Goal: Transaction & Acquisition: Purchase product/service

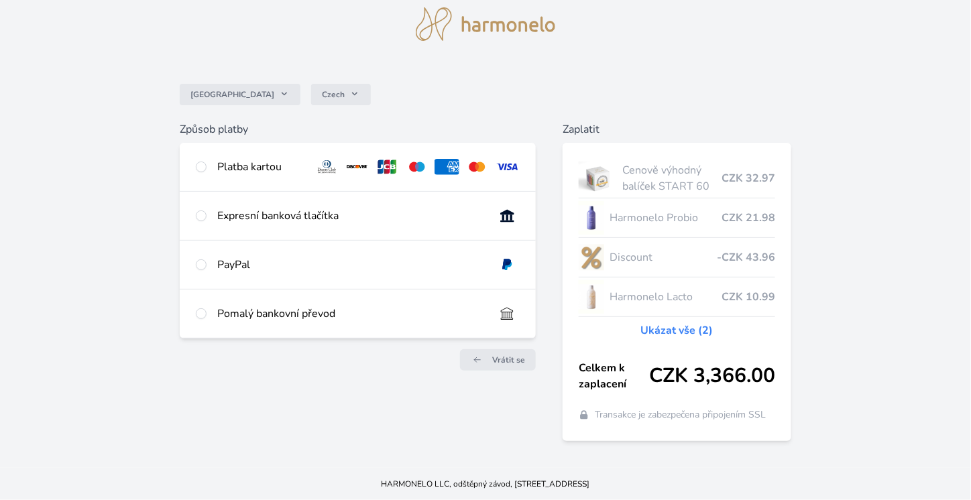
scroll to position [145, 0]
click at [660, 339] on link "Ukázat vše (2)" at bounding box center [677, 331] width 72 height 16
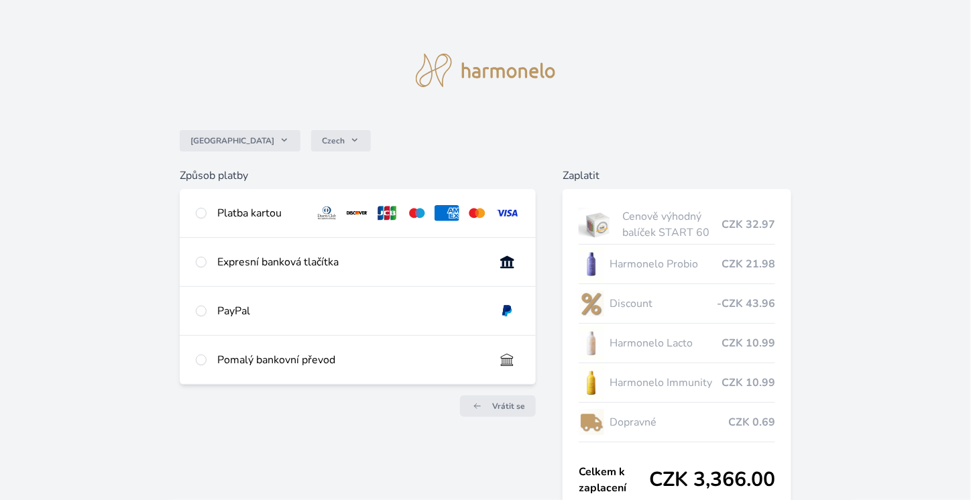
scroll to position [67, 0]
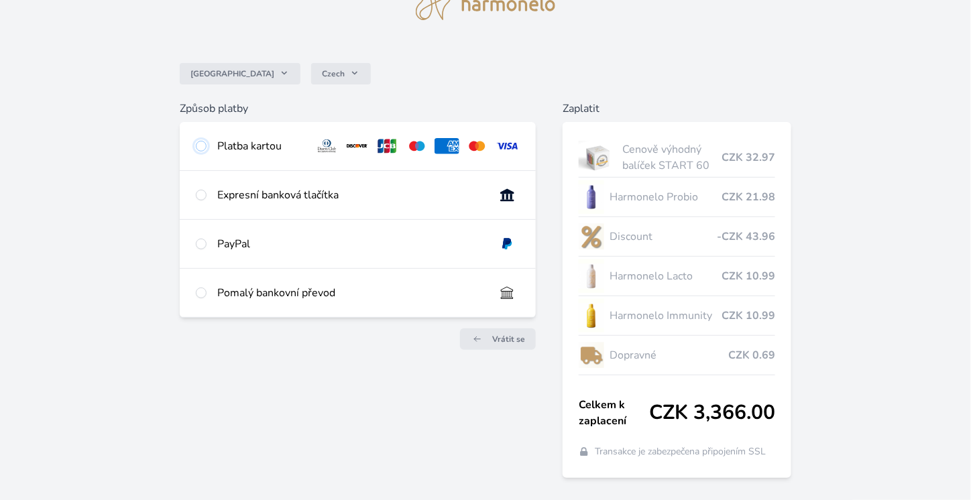
click at [207, 152] on input "radio" at bounding box center [201, 146] width 11 height 11
radio input "true"
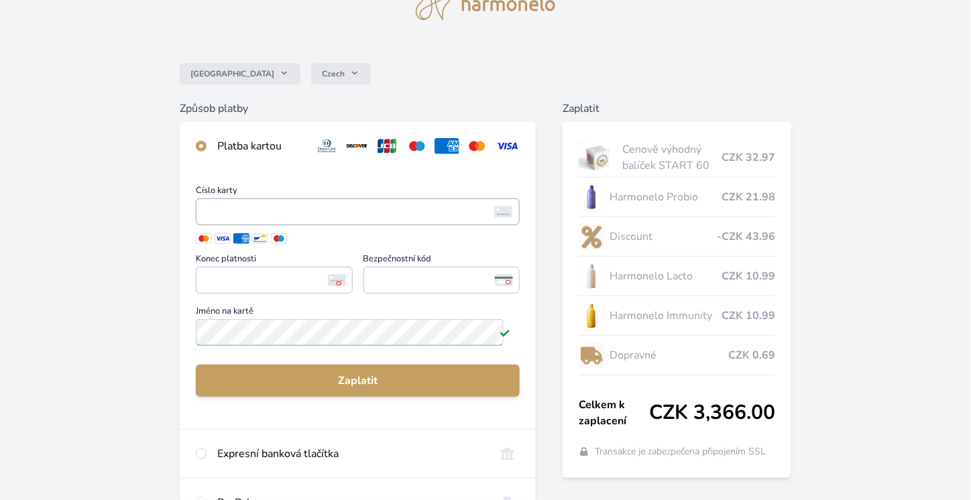
click at [318, 225] on span "<p>Your browser does not support iframes.</p>" at bounding box center [358, 211] width 324 height 27
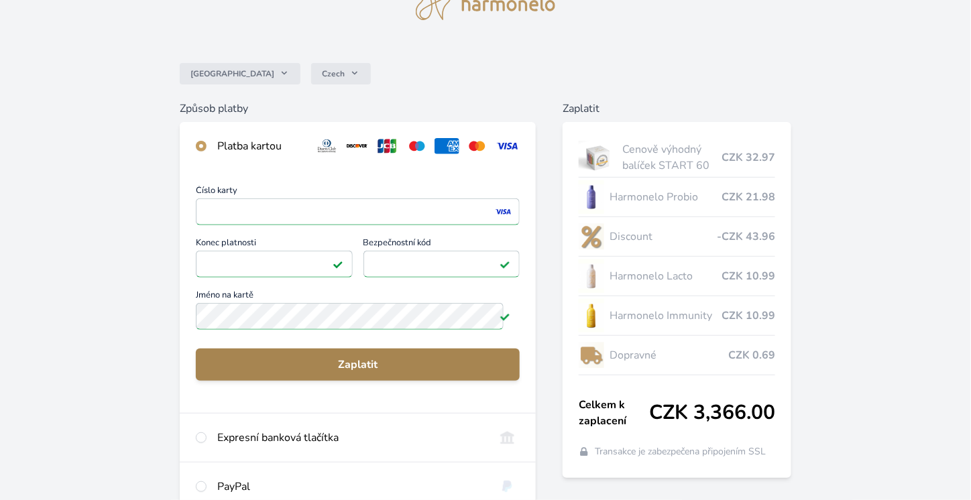
click at [373, 373] on span "Zaplatit" at bounding box center [358, 365] width 302 height 16
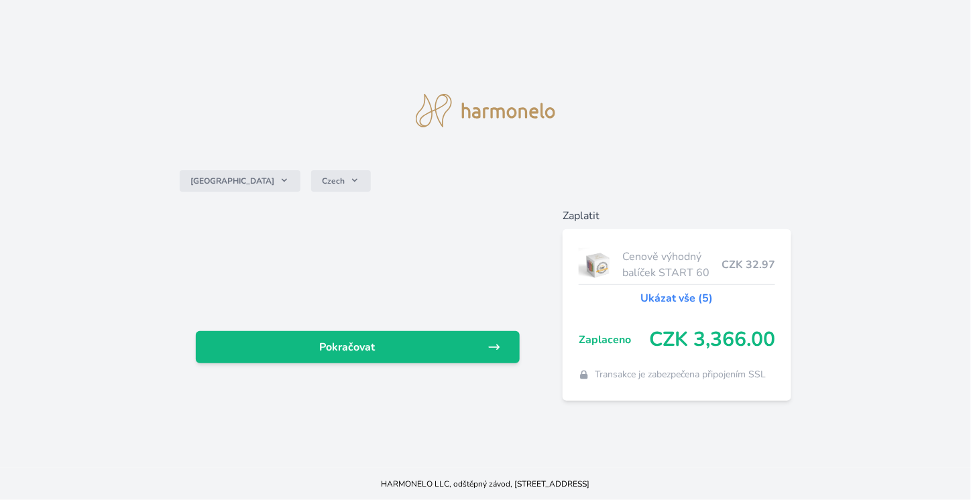
click at [394, 386] on div "Pokračovat" at bounding box center [358, 304] width 356 height 193
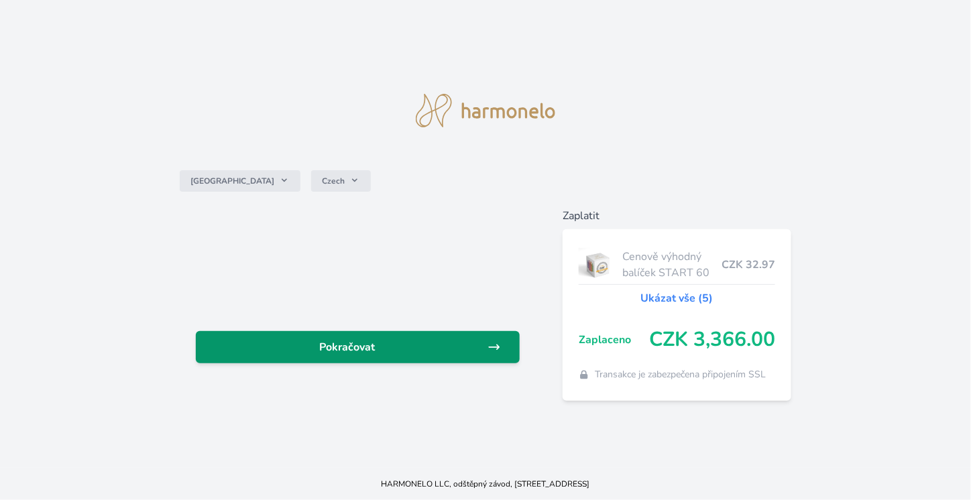
click at [406, 355] on span "Pokračovat" at bounding box center [347, 347] width 281 height 16
